Goal: Task Accomplishment & Management: Manage account settings

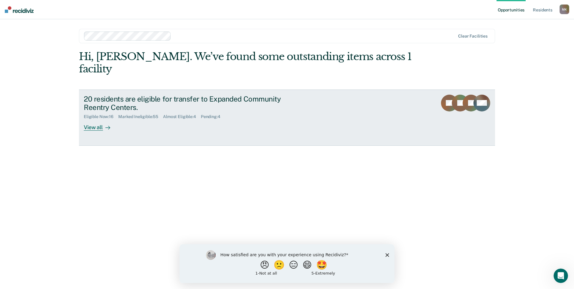
click at [126, 95] on div "20 residents are eligible for transfer to Expanded Community Reentry Centers." at bounding box center [189, 103] width 211 height 17
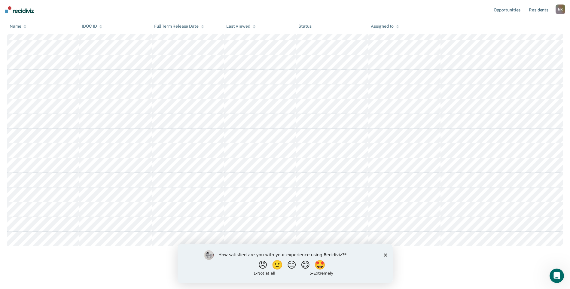
scroll to position [114, 0]
drag, startPoint x: 385, startPoint y: 254, endPoint x: 390, endPoint y: 248, distance: 8.0
click at [385, 254] on polygon "Close survey" at bounding box center [385, 255] width 4 height 4
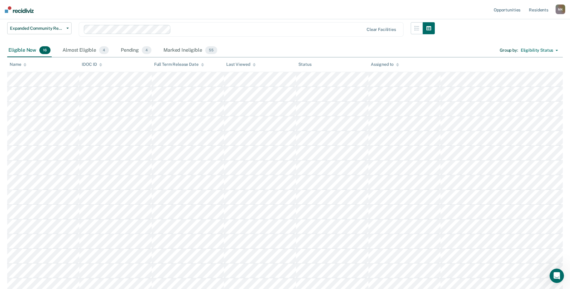
scroll to position [0, 0]
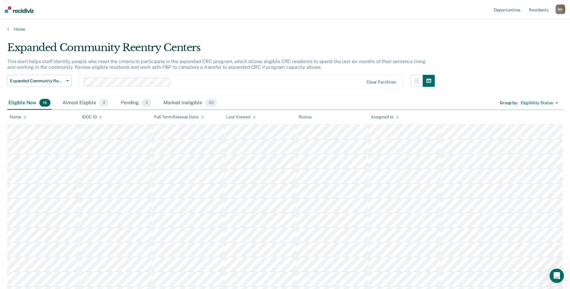
click at [397, 117] on icon at bounding box center [397, 117] width 3 height 4
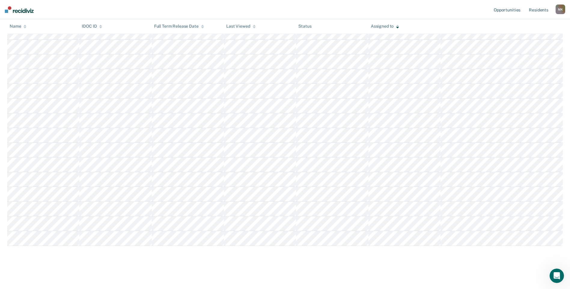
scroll to position [84, 0]
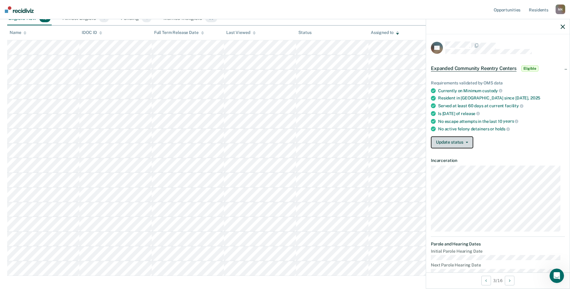
click at [471, 146] on button "Update status" at bounding box center [452, 142] width 42 height 12
click at [456, 171] on button "Mark Ineligible" at bounding box center [460, 167] width 58 height 10
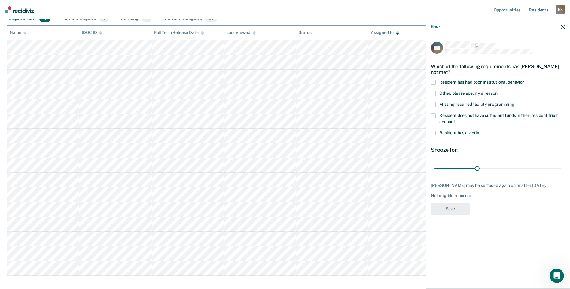
click at [434, 102] on span at bounding box center [433, 104] width 5 height 5
click at [514, 102] on input "Missing required facility programming" at bounding box center [514, 102] width 0 height 0
drag, startPoint x: 476, startPoint y: 161, endPoint x: 456, endPoint y: 162, distance: 19.5
type input "30"
click at [456, 163] on input "range" at bounding box center [497, 168] width 127 height 11
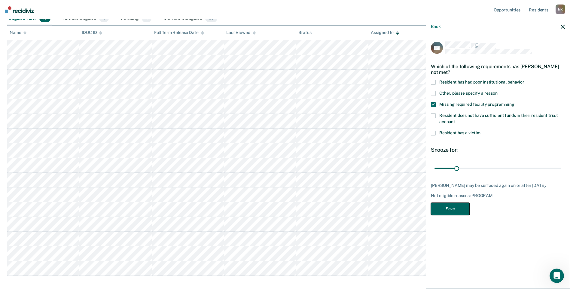
click at [456, 207] on button "Save" at bounding box center [450, 209] width 39 height 12
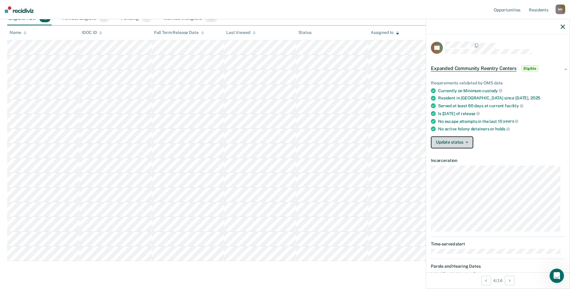
click at [439, 143] on button "Update status" at bounding box center [452, 142] width 42 height 12
click at [455, 171] on button "Mark Ineligible" at bounding box center [460, 167] width 58 height 10
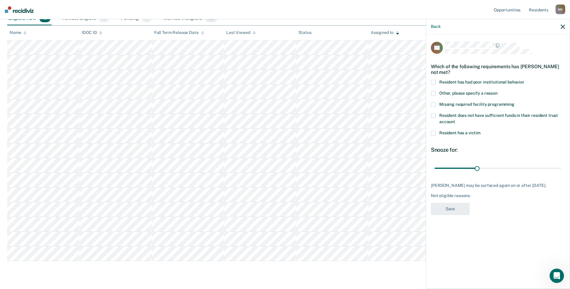
click at [433, 93] on span at bounding box center [433, 93] width 5 height 5
click at [497, 91] on input "Other, please specify a reason" at bounding box center [497, 91] width 0 height 0
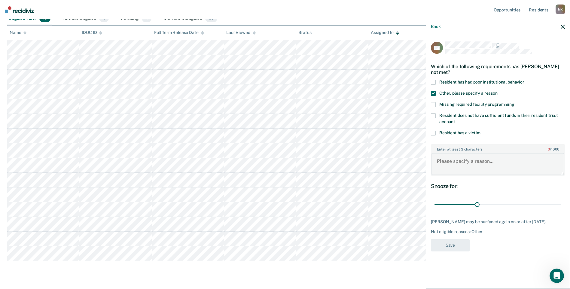
click at [476, 160] on textarea "Enter at least 3 characters 0 / 1600" at bounding box center [497, 164] width 133 height 22
type textarea "Resident is ICOTS"
drag, startPoint x: 477, startPoint y: 202, endPoint x: 604, endPoint y: 205, distance: 126.1
type input "180"
click at [561, 205] on input "range" at bounding box center [497, 204] width 127 height 11
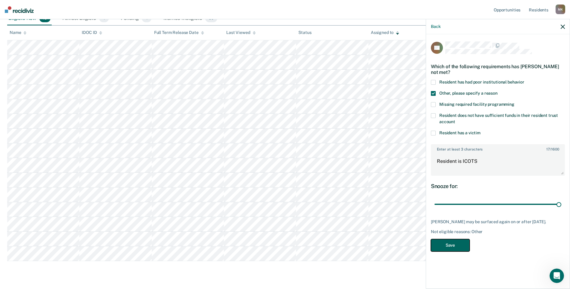
click at [449, 243] on button "Save" at bounding box center [450, 245] width 39 height 12
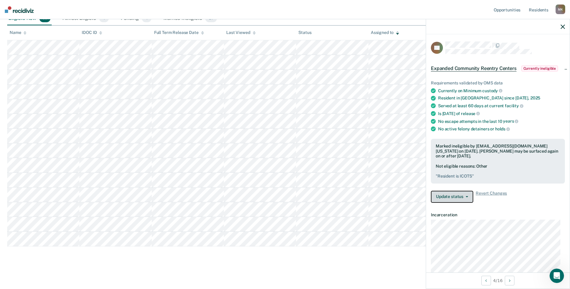
click at [464, 197] on span "button" at bounding box center [465, 196] width 5 height 1
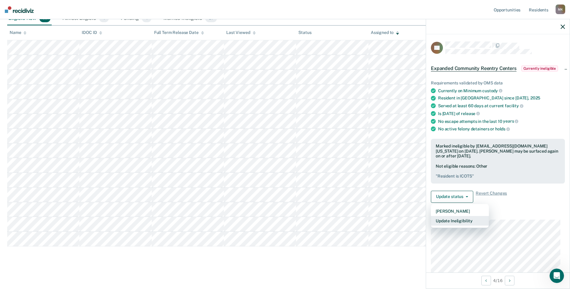
click at [463, 225] on button "Update Ineligibility" at bounding box center [460, 221] width 58 height 10
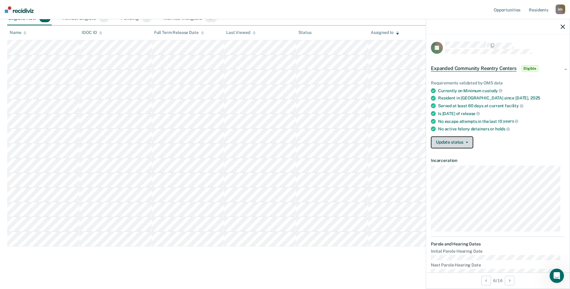
click at [449, 147] on button "Update status" at bounding box center [452, 142] width 42 height 12
click at [450, 170] on button "Mark Ineligible" at bounding box center [460, 167] width 58 height 10
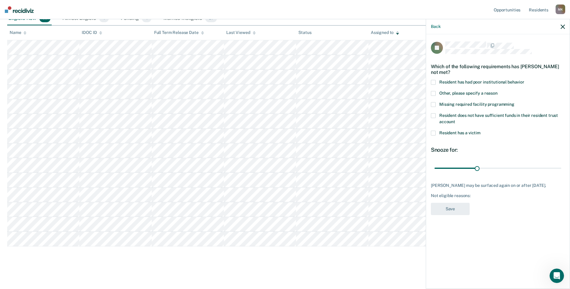
click at [434, 92] on span at bounding box center [433, 93] width 5 height 5
click at [497, 91] on input "Other, please specify a reason" at bounding box center [497, 91] width 0 height 0
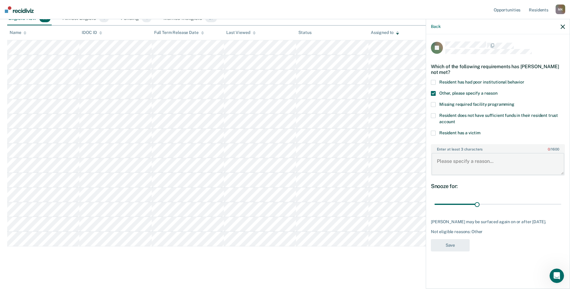
click at [459, 162] on textarea "Enter at least 3 characters 0 / 1600" at bounding box center [497, 164] width 133 height 22
type textarea "Resident will have an Open Date if granted parole"
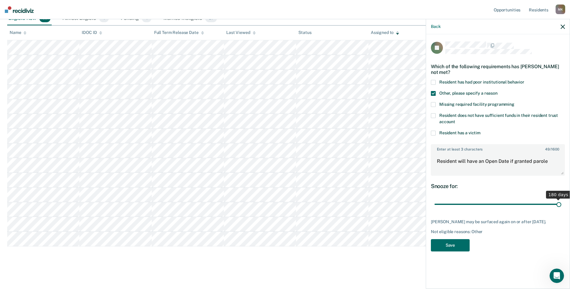
drag, startPoint x: 476, startPoint y: 203, endPoint x: 626, endPoint y: 217, distance: 150.5
type input "180"
click at [561, 210] on input "range" at bounding box center [497, 204] width 127 height 11
click at [458, 249] on button "Save" at bounding box center [450, 245] width 39 height 12
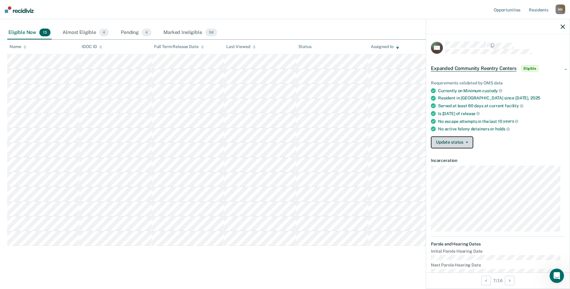
click at [455, 147] on button "Update status" at bounding box center [452, 142] width 42 height 12
click at [455, 171] on button "Mark Ineligible" at bounding box center [460, 167] width 58 height 10
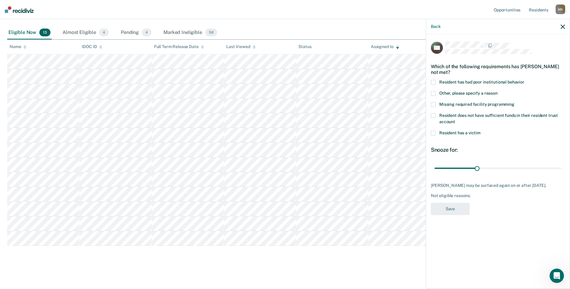
click at [440, 91] on span "Other, please specify a reason" at bounding box center [468, 93] width 58 height 5
click at [497, 91] on input "Other, please specify a reason" at bounding box center [497, 91] width 0 height 0
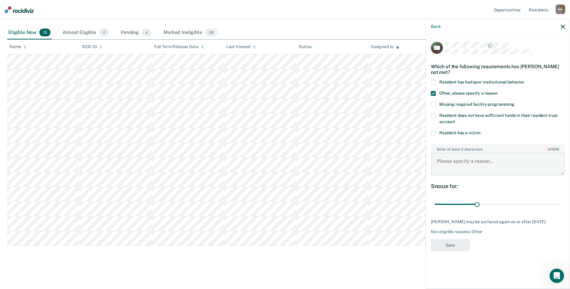
click at [466, 164] on textarea "Enter at least 3 characters 0 / 1600" at bounding box center [497, 164] width 133 height 22
click at [466, 164] on textarea "Resident will have an Open Date if granted parole." at bounding box center [497, 164] width 133 height 22
type textarea "Resident will have an Open Date if granted parole."
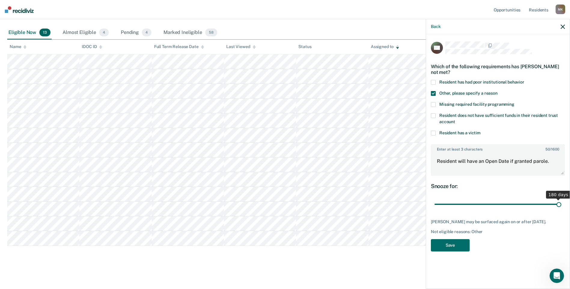
drag, startPoint x: 477, startPoint y: 205, endPoint x: 577, endPoint y: 207, distance: 100.6
type input "180"
click at [561, 207] on input "range" at bounding box center [497, 204] width 127 height 11
click at [455, 246] on button "Save" at bounding box center [450, 245] width 39 height 12
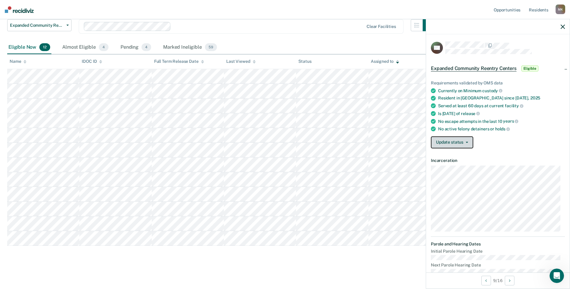
click at [459, 146] on button "Update status" at bounding box center [452, 142] width 42 height 12
click at [462, 159] on button "[PERSON_NAME]" at bounding box center [460, 157] width 58 height 10
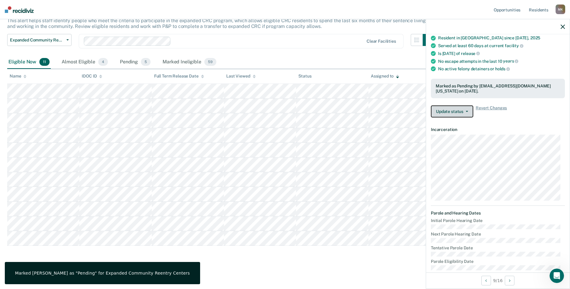
scroll to position [90, 0]
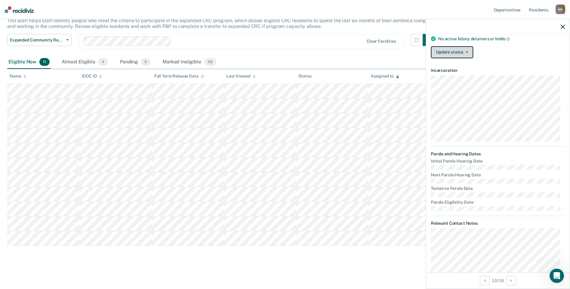
click at [451, 58] on button "Update status" at bounding box center [452, 52] width 42 height 12
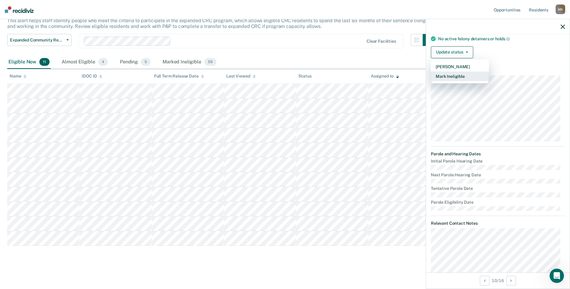
click at [455, 81] on button "Mark Ineligible" at bounding box center [460, 76] width 58 height 10
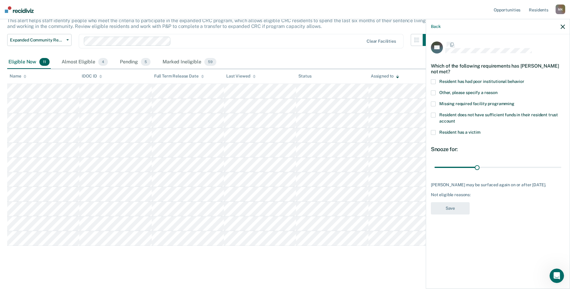
scroll to position [0, 0]
click at [468, 104] on span "Missing required facility programming" at bounding box center [476, 104] width 75 height 5
click at [514, 102] on input "Missing required facility programming" at bounding box center [514, 102] width 0 height 0
drag, startPoint x: 475, startPoint y: 167, endPoint x: 463, endPoint y: 187, distance: 23.0
type input "30"
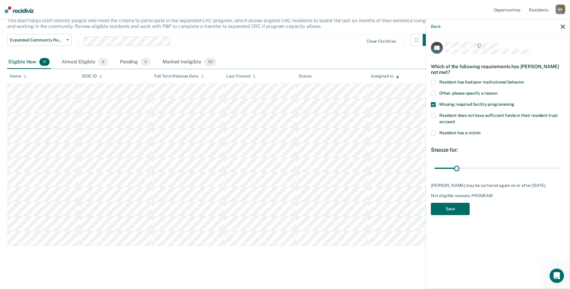
click at [456, 167] on input "range" at bounding box center [497, 168] width 127 height 11
click at [459, 207] on button "Save" at bounding box center [450, 209] width 39 height 12
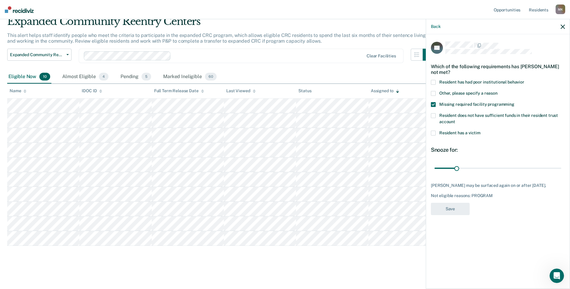
scroll to position [26, 0]
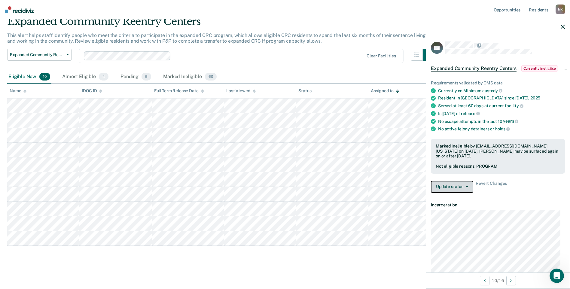
click at [456, 193] on button "Update status" at bounding box center [452, 187] width 42 height 12
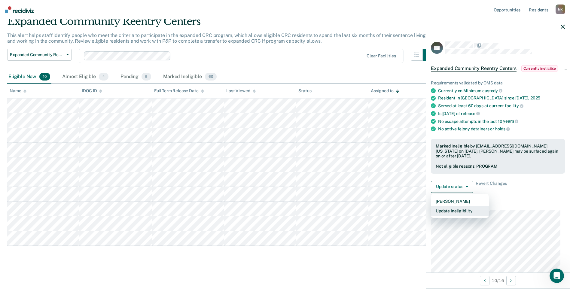
click at [457, 216] on button "Update Ineligibility" at bounding box center [460, 211] width 58 height 10
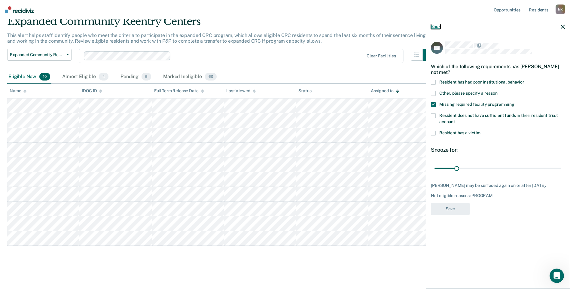
click at [437, 27] on button "Back" at bounding box center [436, 26] width 10 height 5
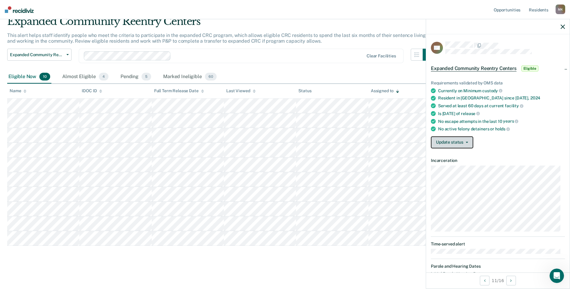
click at [439, 147] on button "Update status" at bounding box center [452, 142] width 42 height 12
click at [444, 171] on button "Mark Ineligible" at bounding box center [460, 167] width 58 height 10
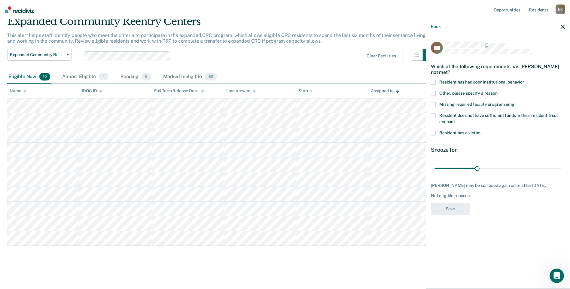
click at [432, 131] on span at bounding box center [433, 133] width 5 height 5
click at [480, 131] on input "Resident has a victim" at bounding box center [480, 131] width 0 height 0
click at [431, 91] on span at bounding box center [433, 93] width 5 height 5
click at [497, 91] on input "Other, please specify a reason" at bounding box center [497, 91] width 0 height 0
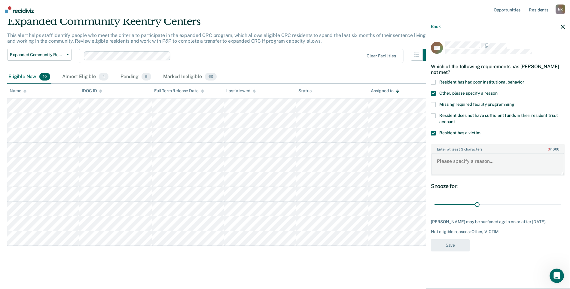
click at [465, 167] on textarea "Enter at least 3 characters 0 / 1600" at bounding box center [497, 164] width 133 height 22
type textarea "R"
paste textarea "Resident will have an Open Date if granted parole."
type textarea "Resident will have an Open Date if granted parole."
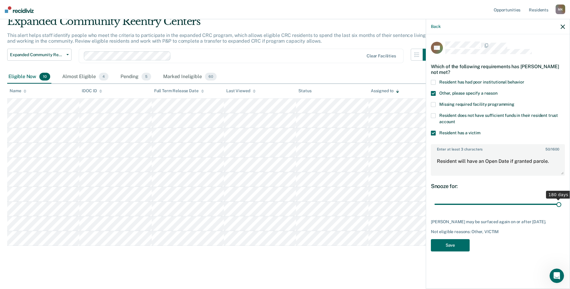
drag, startPoint x: 476, startPoint y: 202, endPoint x: 564, endPoint y: 207, distance: 87.8
type input "180"
click at [561, 207] on input "range" at bounding box center [497, 204] width 127 height 11
drag, startPoint x: 443, startPoint y: 241, endPoint x: 447, endPoint y: 247, distance: 7.6
click at [443, 239] on button "Save" at bounding box center [450, 245] width 39 height 12
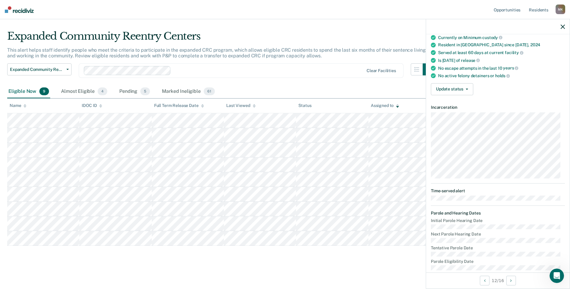
scroll to position [60, 0]
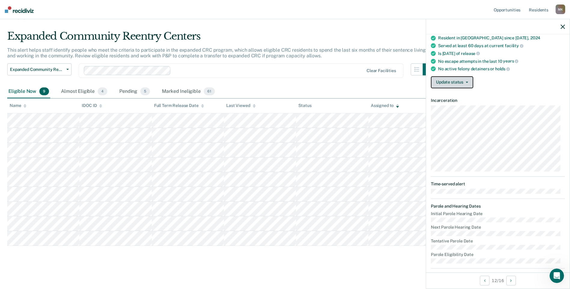
click at [459, 84] on button "Update status" at bounding box center [452, 82] width 42 height 12
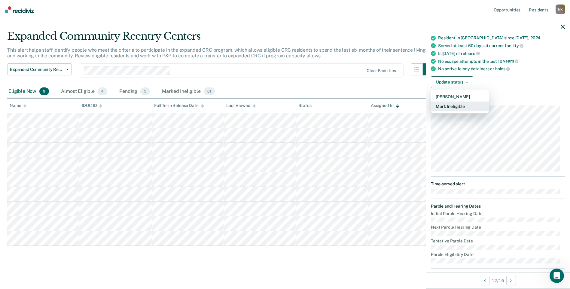
click at [453, 111] on button "Mark Ineligible" at bounding box center [460, 106] width 58 height 10
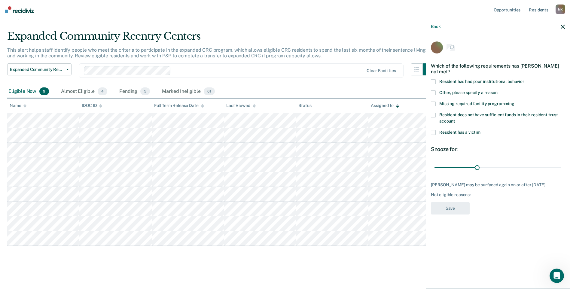
scroll to position [0, 0]
click at [434, 92] on span at bounding box center [433, 93] width 5 height 5
click at [497, 91] on input "Other, please specify a reason" at bounding box center [497, 91] width 0 height 0
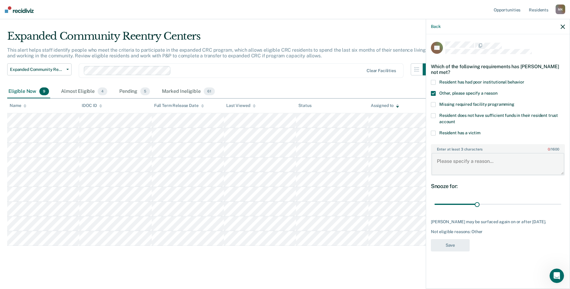
click at [458, 165] on textarea "Enter at least 3 characters 0 / 1600" at bounding box center [497, 164] width 133 height 22
type textarea "Resident is not interested in ECRC at this time"
drag, startPoint x: 477, startPoint y: 203, endPoint x: 591, endPoint y: 206, distance: 113.8
type input "180"
click at [561, 206] on input "range" at bounding box center [497, 204] width 127 height 11
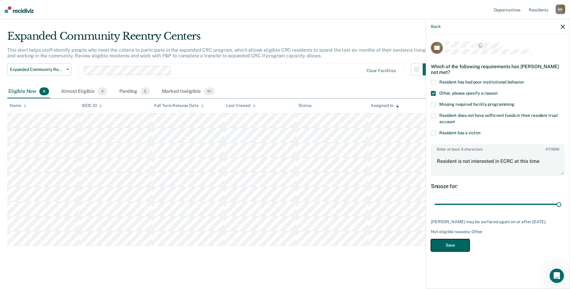
click at [460, 241] on button "Save" at bounding box center [450, 245] width 39 height 12
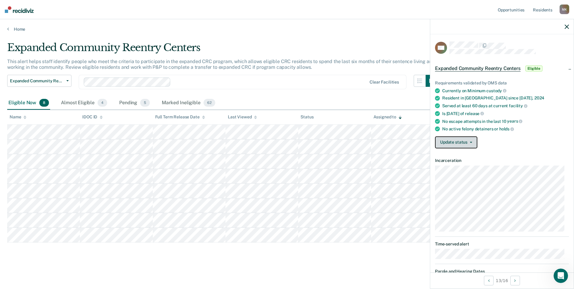
click at [456, 148] on button "Update status" at bounding box center [456, 142] width 42 height 12
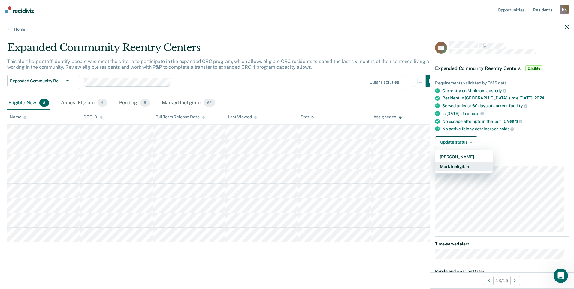
click at [459, 168] on button "Mark Ineligible" at bounding box center [464, 167] width 58 height 10
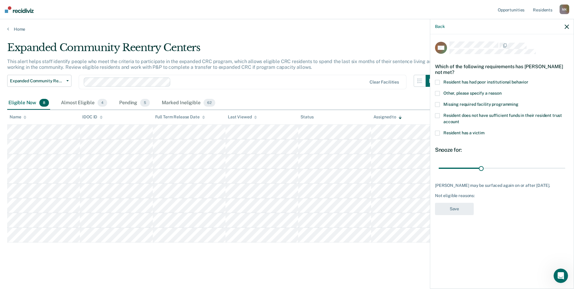
click at [458, 105] on span "Missing required facility programming" at bounding box center [480, 104] width 75 height 5
click at [519, 102] on input "Missing required facility programming" at bounding box center [519, 102] width 0 height 0
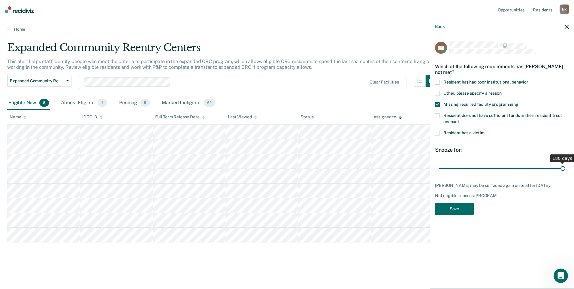
drag, startPoint x: 481, startPoint y: 166, endPoint x: 575, endPoint y: 171, distance: 94.1
type input "180"
click at [565, 171] on input "range" at bounding box center [502, 168] width 127 height 11
click at [438, 103] on span at bounding box center [437, 104] width 5 height 5
click at [519, 102] on input "Missing required facility programming" at bounding box center [519, 102] width 0 height 0
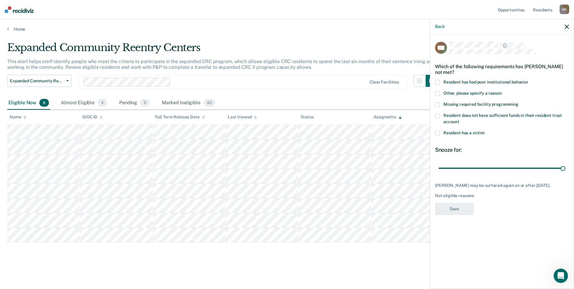
click at [438, 91] on span at bounding box center [437, 93] width 5 height 5
click at [502, 91] on input "Other, please specify a reason" at bounding box center [502, 91] width 0 height 0
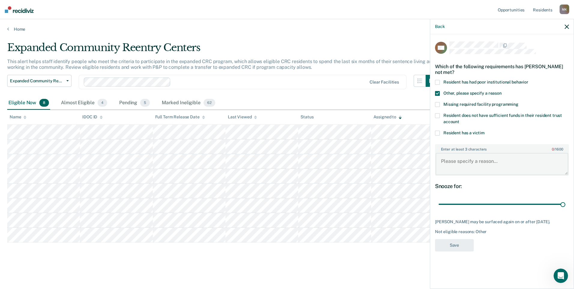
click at [473, 168] on textarea "Enter at least 3 characters 0 / 1600" at bounding box center [502, 164] width 133 height 22
paste textarea "Resident will have an Open Date if granted parole."
type textarea "Resident will have an Open Date if granted parole."
click at [462, 250] on button "Save" at bounding box center [454, 245] width 39 height 12
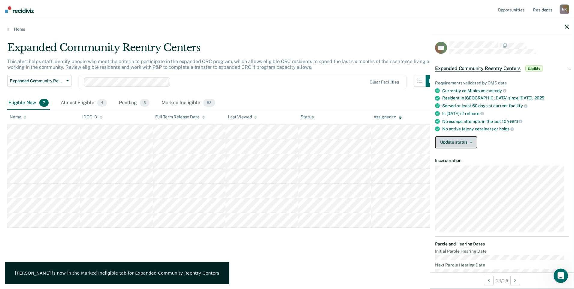
click at [460, 144] on button "Update status" at bounding box center [456, 142] width 42 height 12
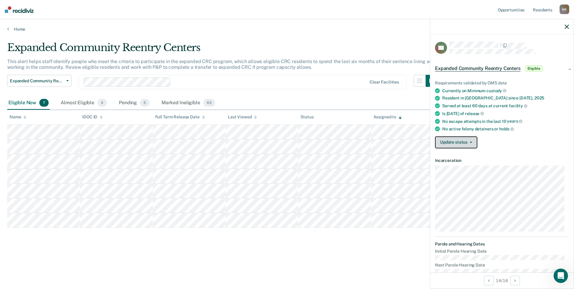
click at [458, 148] on button "Update status" at bounding box center [456, 142] width 42 height 12
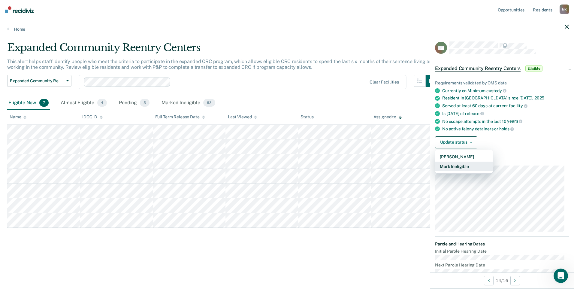
click at [459, 169] on button "Mark Ineligible" at bounding box center [464, 167] width 58 height 10
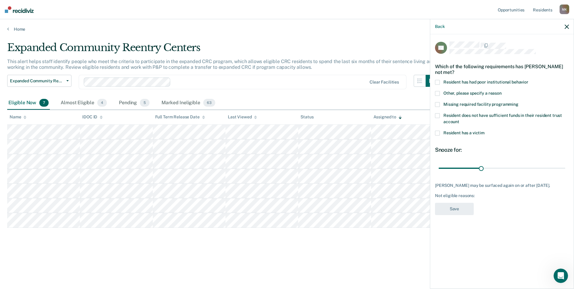
click at [451, 83] on span "Resident has had poor institutional behavior" at bounding box center [485, 82] width 85 height 5
click at [528, 80] on input "Resident has had poor institutional behavior" at bounding box center [528, 80] width 0 height 0
click at [438, 82] on span at bounding box center [437, 82] width 5 height 5
click at [528, 80] on input "Resident has had poor institutional behavior" at bounding box center [528, 80] width 0 height 0
click at [438, 82] on span at bounding box center [437, 82] width 5 height 5
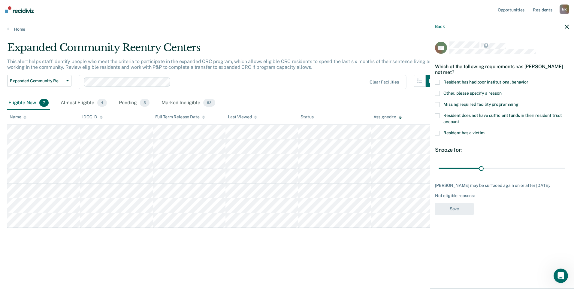
click at [528, 80] on input "Resident has had poor institutional behavior" at bounding box center [528, 80] width 0 height 0
drag, startPoint x: 480, startPoint y: 167, endPoint x: 461, endPoint y: 167, distance: 19.2
type input "30"
click at [461, 167] on input "range" at bounding box center [502, 168] width 127 height 11
click at [437, 82] on span at bounding box center [437, 82] width 5 height 5
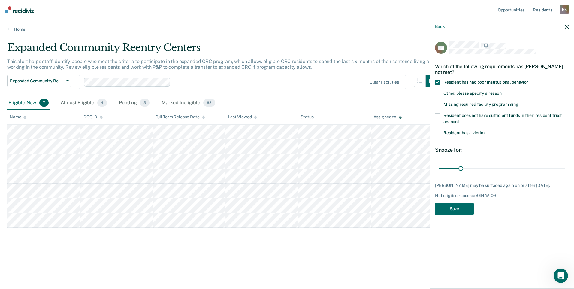
click at [528, 80] on input "Resident has had poor institutional behavior" at bounding box center [528, 80] width 0 height 0
click at [564, 28] on div "Back" at bounding box center [502, 26] width 144 height 15
click at [565, 26] on icon "button" at bounding box center [567, 27] width 4 height 4
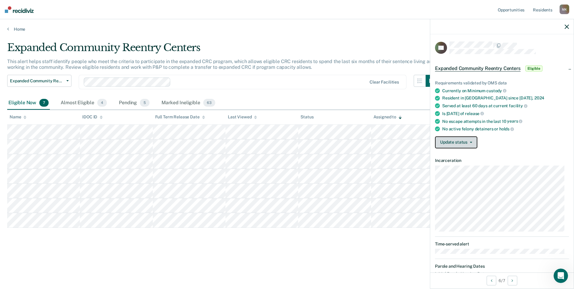
click at [443, 148] on button "Update status" at bounding box center [456, 142] width 42 height 12
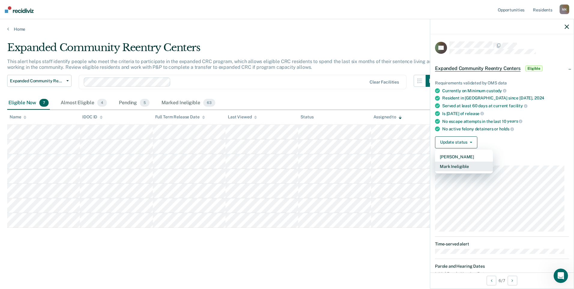
click at [452, 171] on button "Mark Ineligible" at bounding box center [464, 167] width 58 height 10
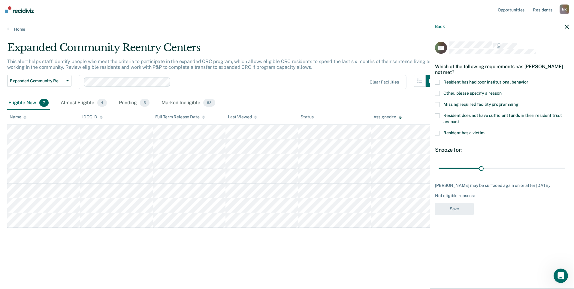
click at [438, 95] on span at bounding box center [437, 93] width 5 height 5
click at [502, 91] on input "Other, please specify a reason" at bounding box center [502, 91] width 0 height 0
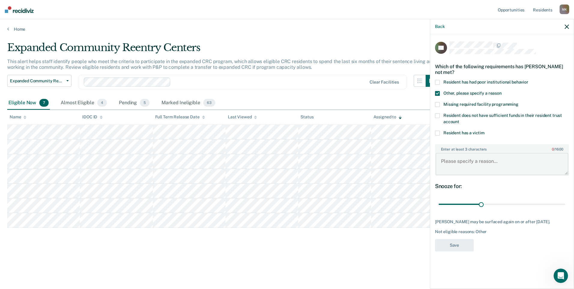
click at [469, 172] on textarea "Enter at least 3 characters 0 / 1600" at bounding box center [502, 164] width 133 height 22
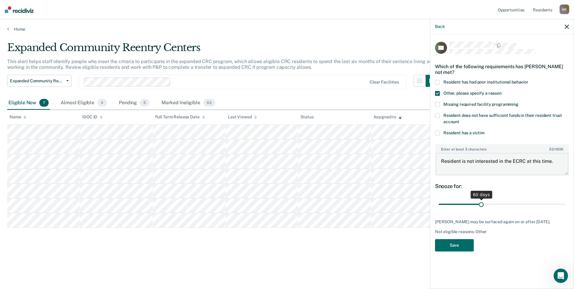
type textarea "Resident is not interested in the ECRC at this time."
drag, startPoint x: 482, startPoint y: 203, endPoint x: 575, endPoint y: 199, distance: 93.5
type input "180"
click at [565, 199] on input "range" at bounding box center [502, 204] width 127 height 11
click at [449, 249] on button "Save" at bounding box center [454, 245] width 39 height 12
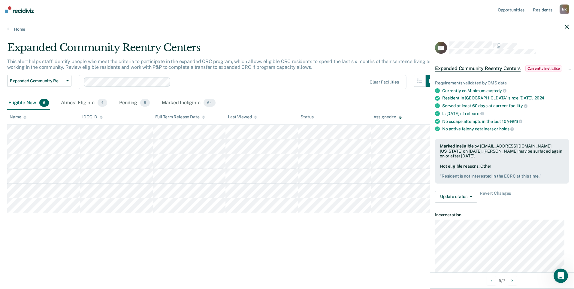
click at [243, 247] on div "Expanded Community Reentry Centers This alert helps staff identify people who m…" at bounding box center [287, 152] width 560 height 222
click at [243, 257] on div "Expanded Community Reentry Centers This alert helps staff identify people who m…" at bounding box center [287, 152] width 560 height 222
click at [124, 104] on div "Pending 5" at bounding box center [134, 102] width 33 height 13
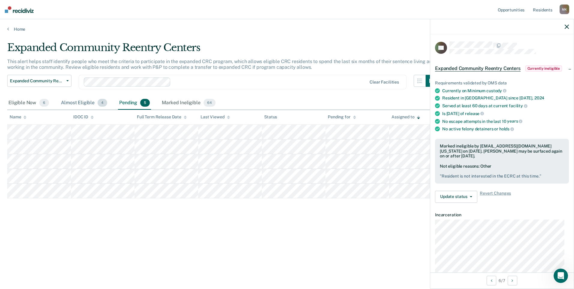
click at [85, 103] on div "Almost Eligible 4" at bounding box center [84, 102] width 49 height 13
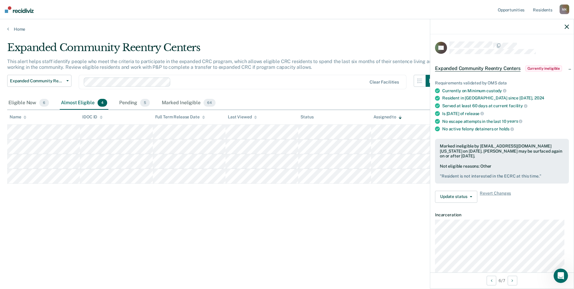
click at [176, 243] on div "Expanded Community Reentry Centers This alert helps staff identify people who m…" at bounding box center [287, 142] width 560 height 202
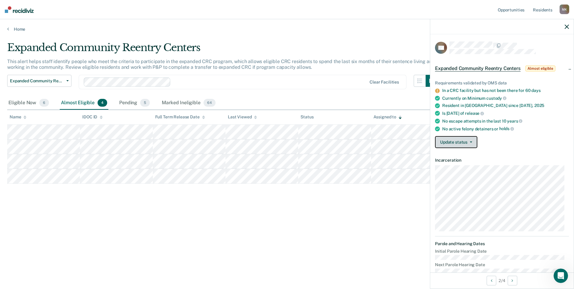
click at [469, 148] on button "Update status" at bounding box center [456, 142] width 42 height 12
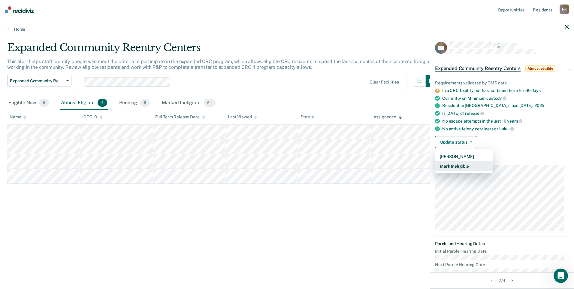
click at [471, 169] on button "Mark Ineligible" at bounding box center [464, 166] width 58 height 10
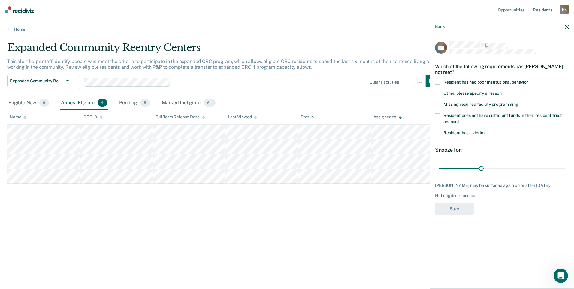
click at [440, 103] on span at bounding box center [437, 104] width 5 height 5
click at [519, 102] on input "Missing required facility programming" at bounding box center [519, 102] width 0 height 0
click at [495, 167] on input "range" at bounding box center [502, 168] width 127 height 11
drag, startPoint x: 495, startPoint y: 167, endPoint x: 502, endPoint y: 169, distance: 7.4
type input "90"
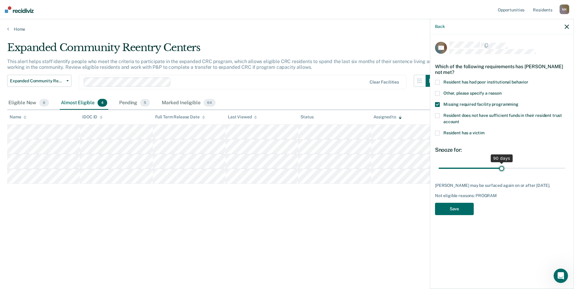
click at [502, 169] on input "range" at bounding box center [502, 168] width 127 height 11
click at [461, 211] on button "Save" at bounding box center [454, 209] width 39 height 12
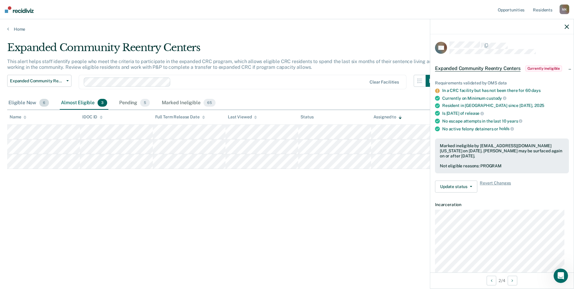
click at [26, 102] on div "Eligible Now 6" at bounding box center [28, 102] width 43 height 13
